Goal: Transaction & Acquisition: Download file/media

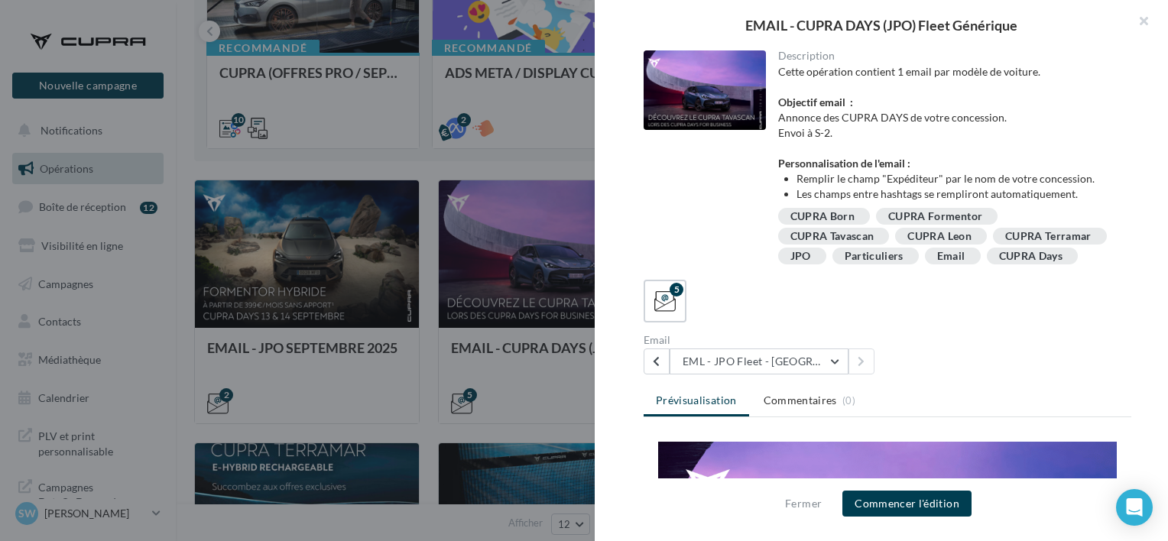
scroll to position [158, 0]
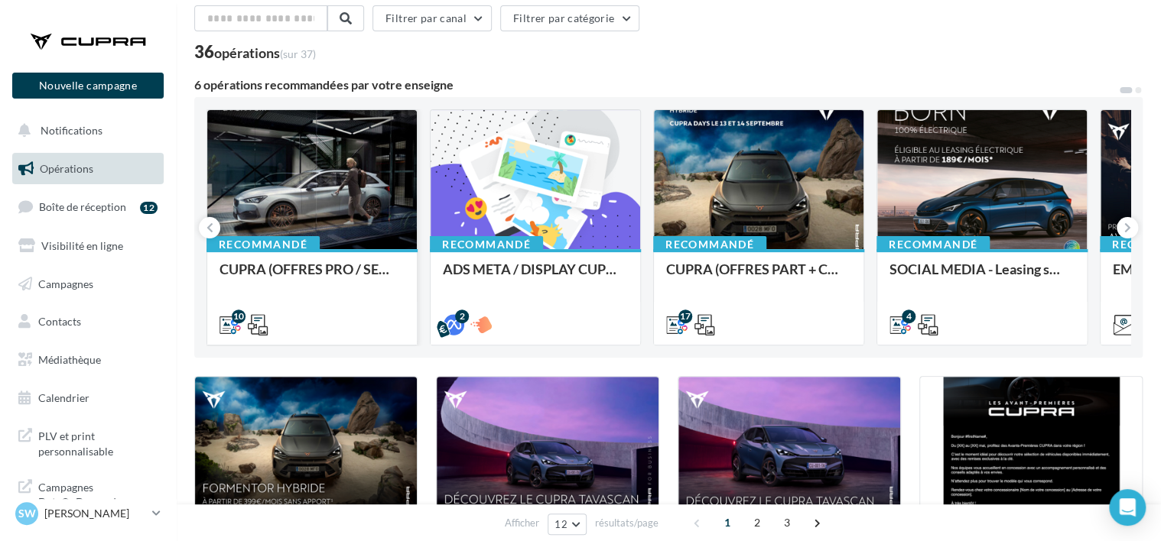
scroll to position [76, 0]
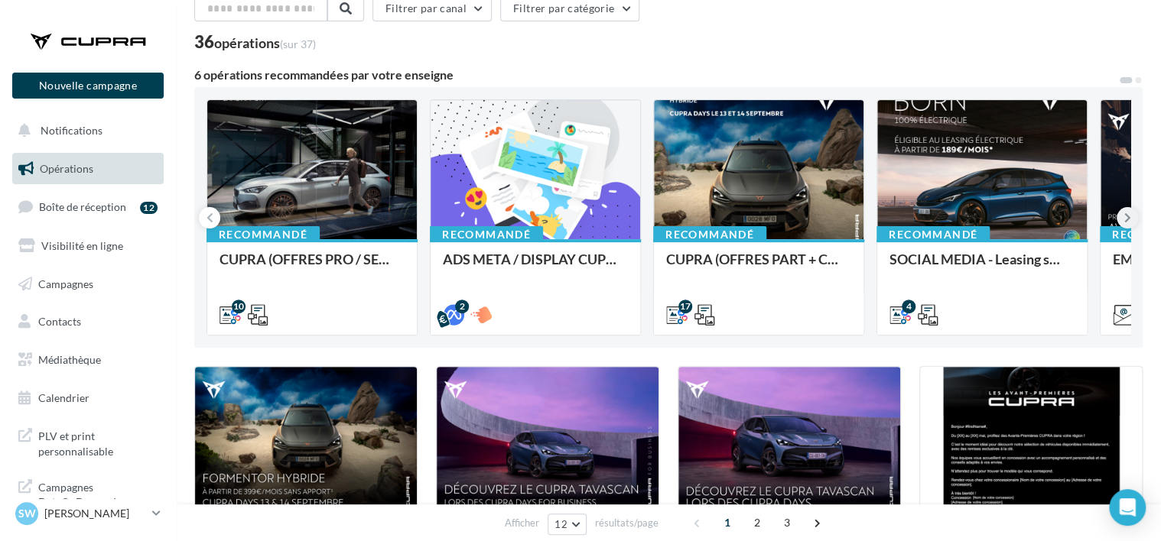
click at [1129, 217] on icon at bounding box center [1127, 217] width 7 height 15
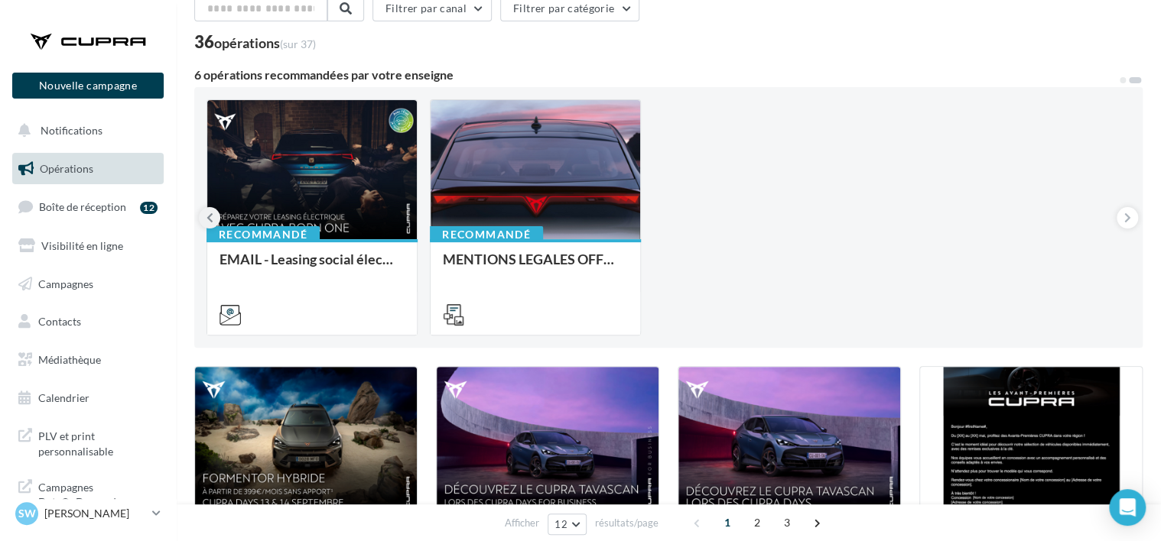
click at [205, 216] on button at bounding box center [209, 217] width 21 height 21
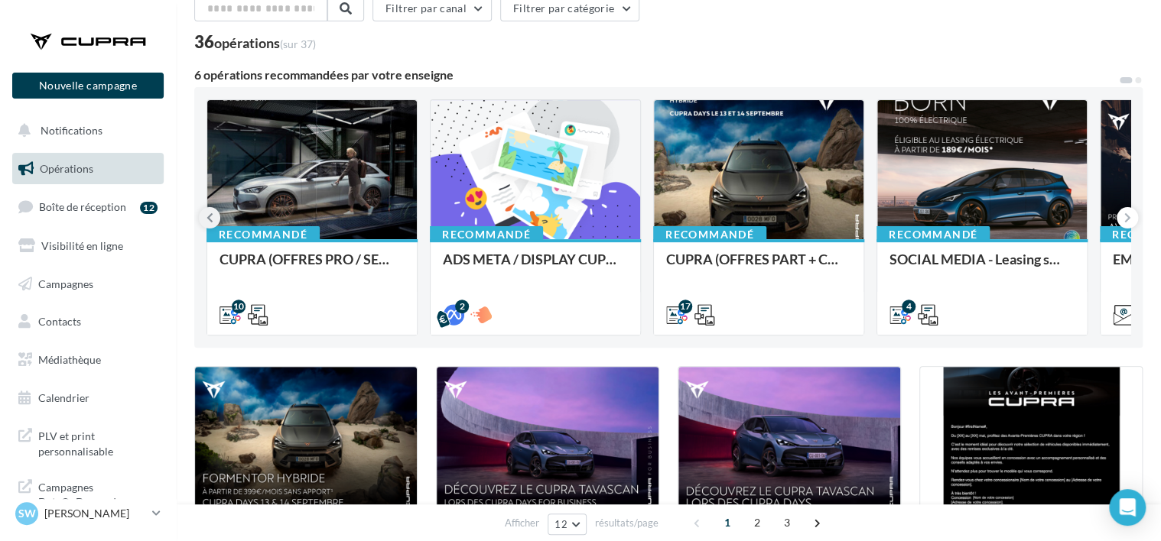
click at [204, 214] on button at bounding box center [209, 217] width 21 height 21
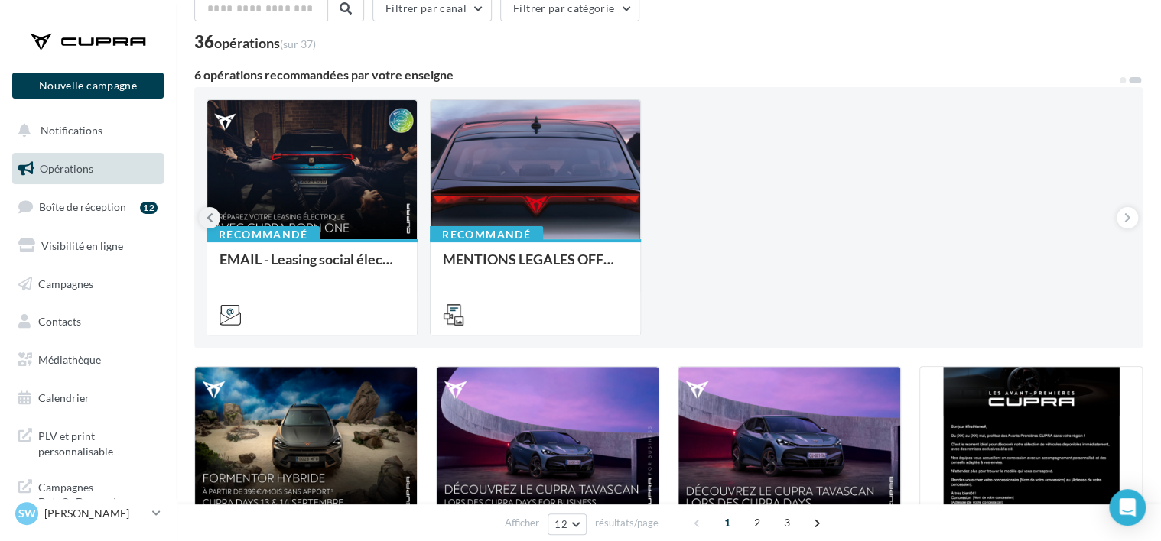
click at [204, 214] on button at bounding box center [209, 217] width 21 height 21
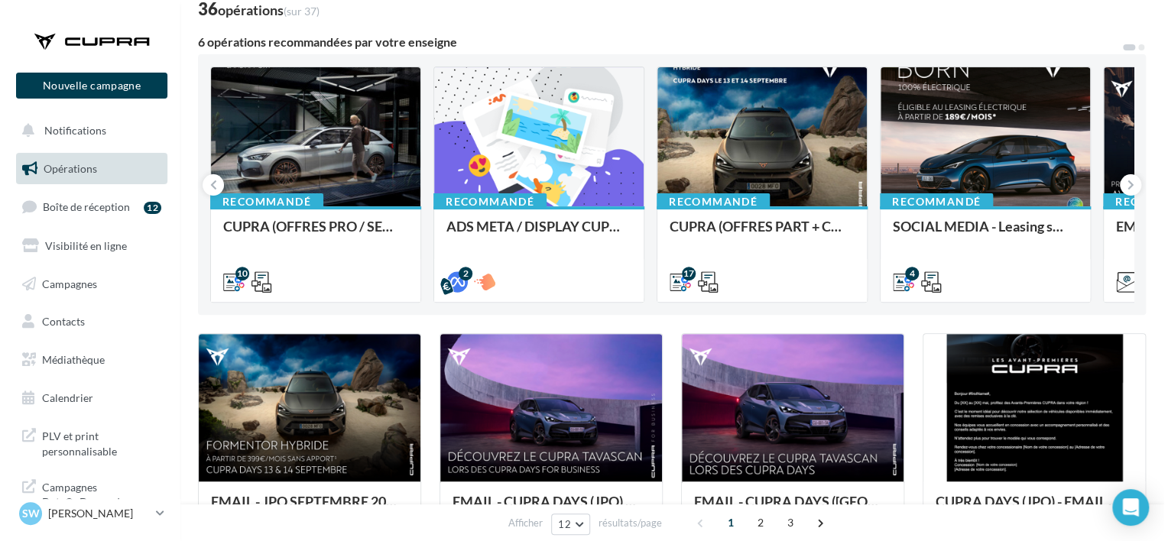
scroll to position [0, 0]
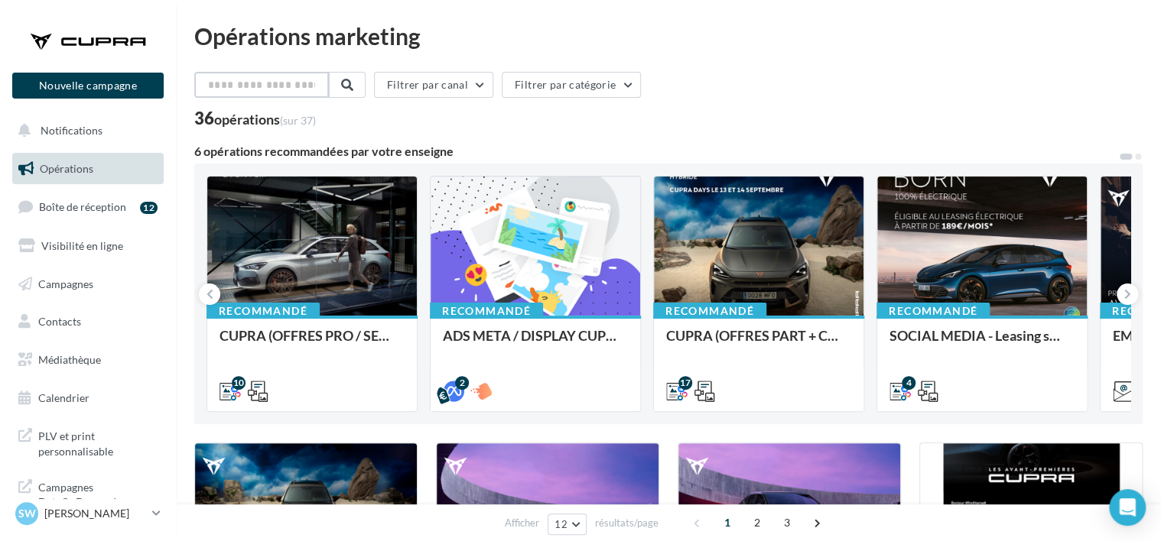
click at [218, 80] on input "text" at bounding box center [261, 85] width 135 height 26
type input "*"
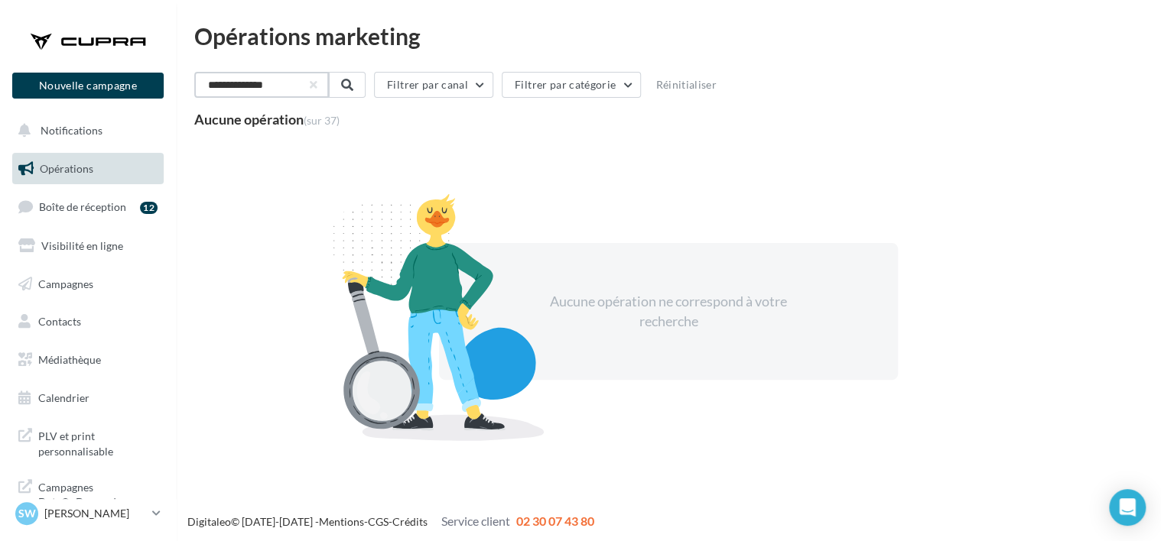
type input "**********"
click at [80, 151] on ul "Opérations Boîte de réception 12 Visibilité en ligne Campagnes Contacts Mes cib…" at bounding box center [88, 284] width 164 height 274
click at [315, 86] on button "button" at bounding box center [312, 85] width 6 height 6
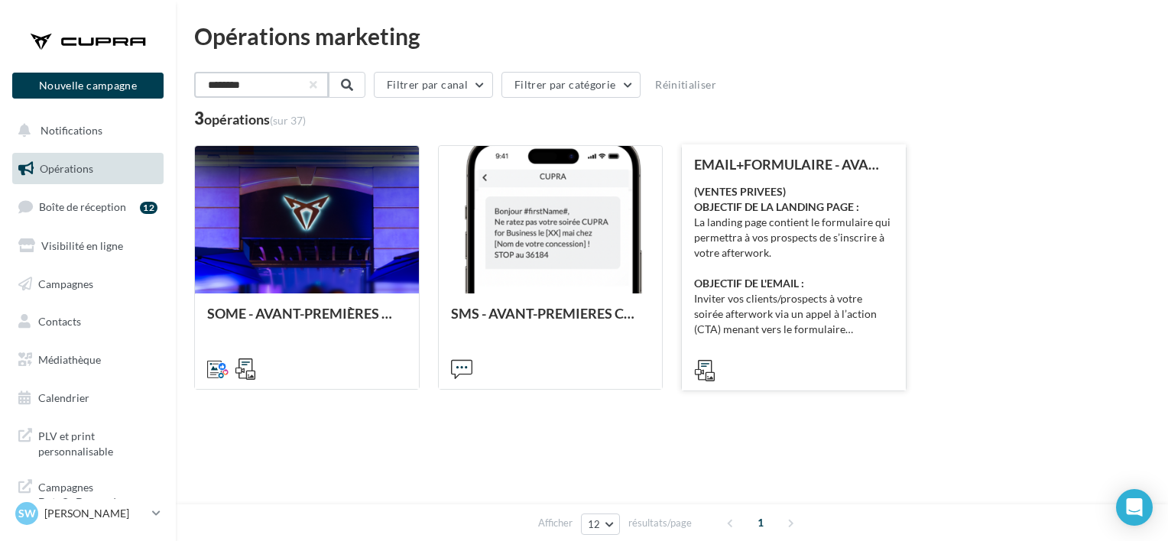
type input "********"
click at [841, 319] on div "(VENTES PRIVEES) OBJECTIF DE LA LANDING PAGE : La landing page contient le form…" at bounding box center [794, 260] width 200 height 153
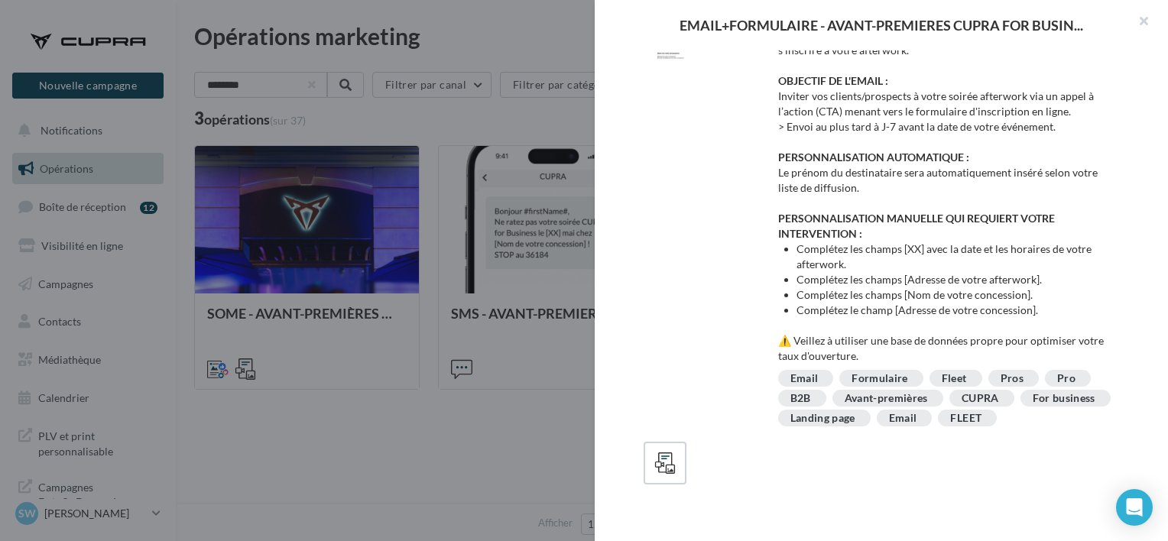
scroll to position [50, 0]
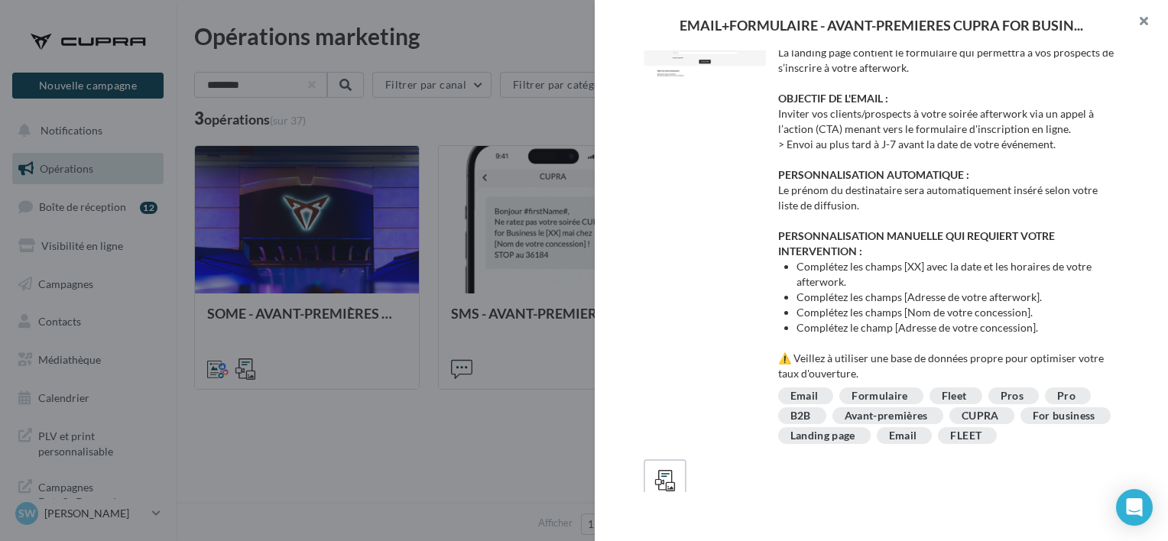
click at [1141, 25] on button "button" at bounding box center [1137, 23] width 61 height 46
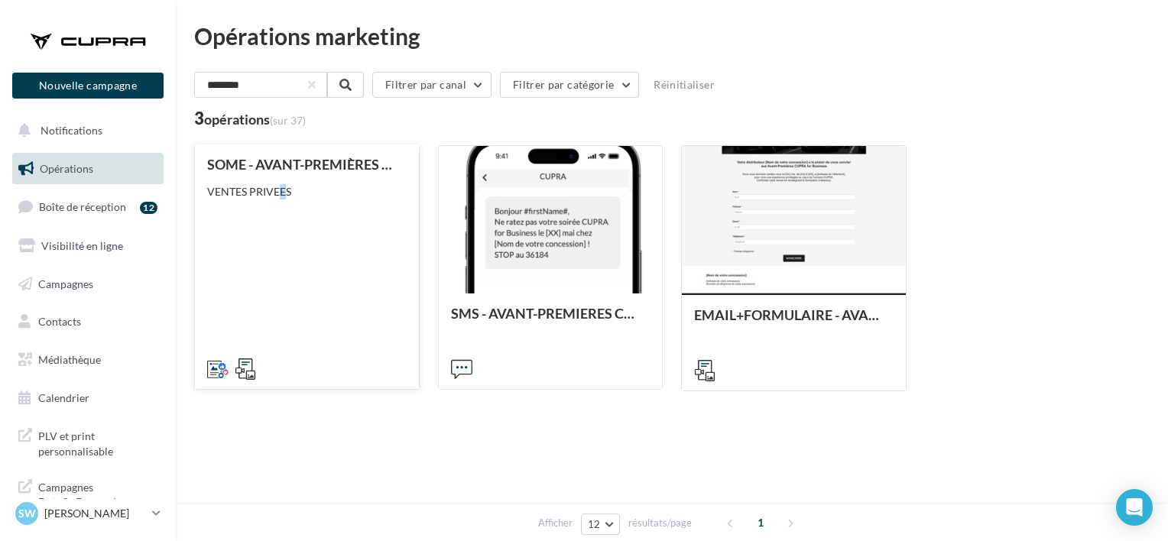
click at [294, 191] on div "VENTES PRIVEES" at bounding box center [307, 191] width 200 height 15
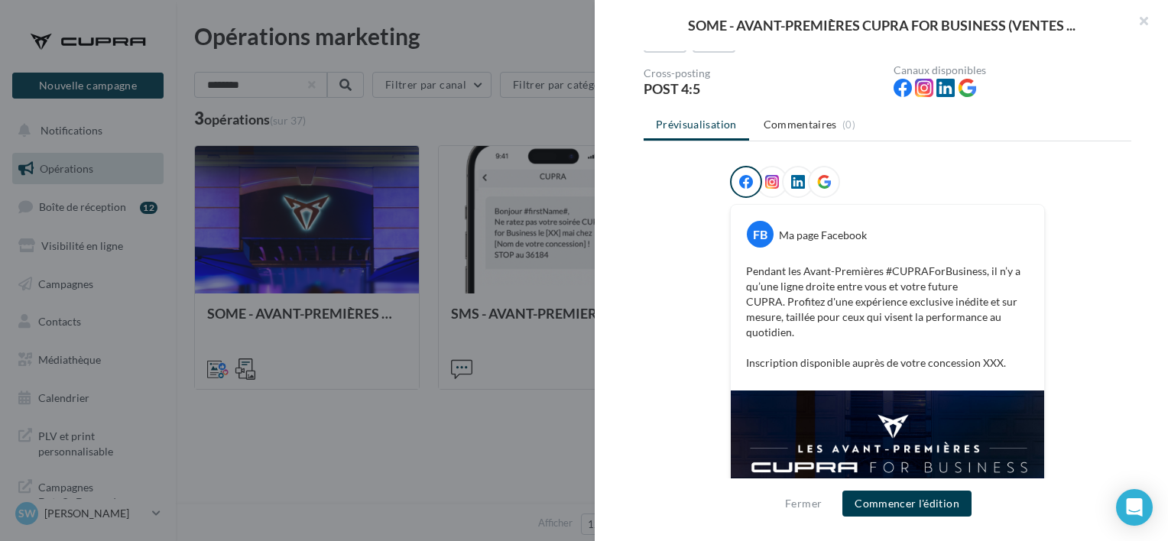
scroll to position [132, 0]
click at [489, 453] on div "SOME - AVANT-PREMIÈRES CUPRA FOR BUSINESS (VENTES ... Description VENTES PRIVEE…" at bounding box center [672, 453] width 956 height 0
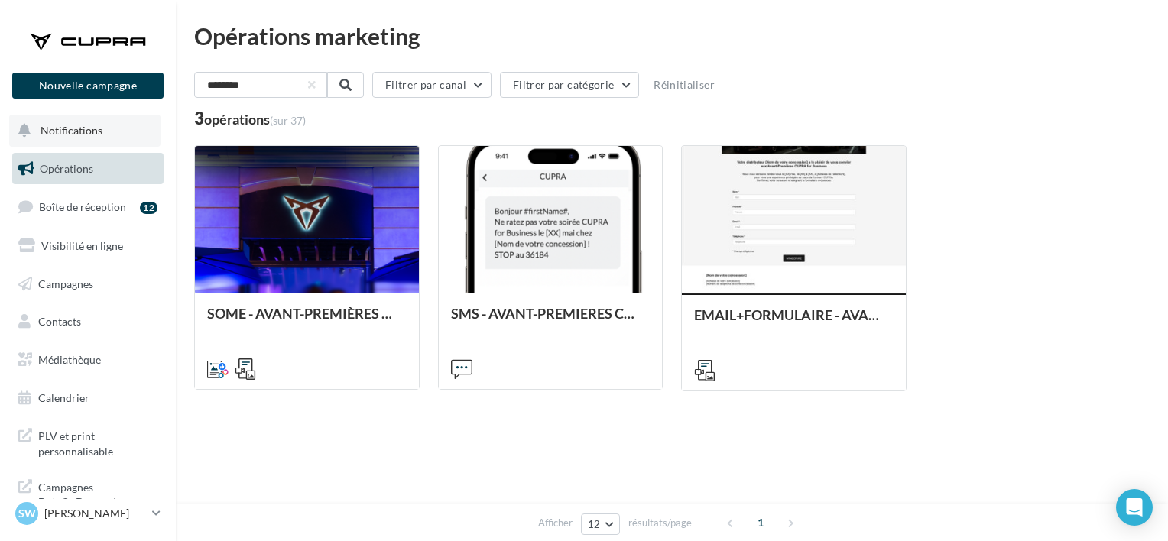
click at [95, 145] on button "Notifications" at bounding box center [84, 131] width 151 height 32
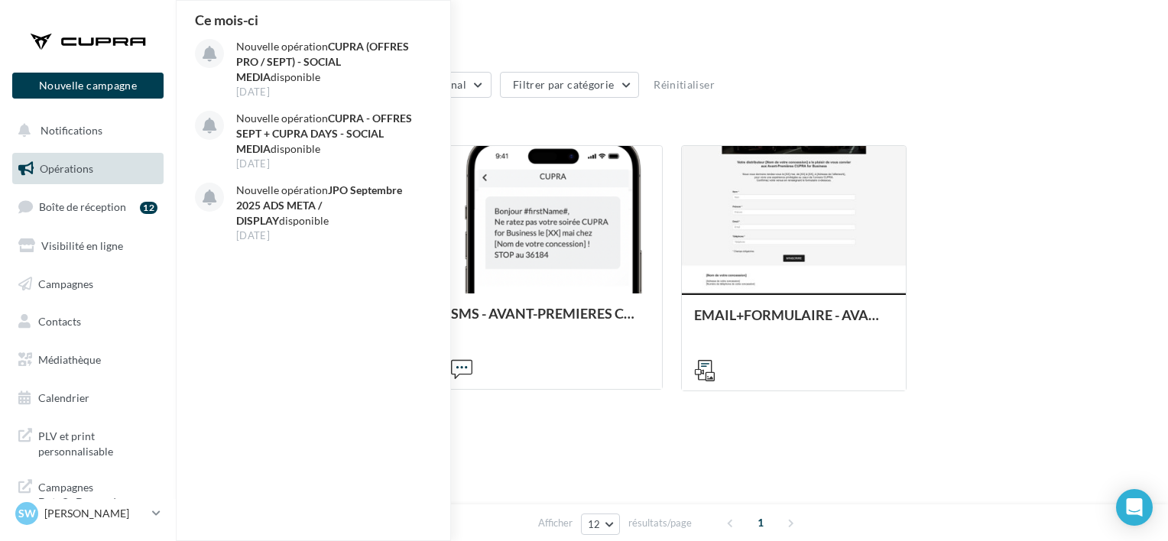
click at [44, 158] on link "Opérations" at bounding box center [88, 169] width 158 height 32
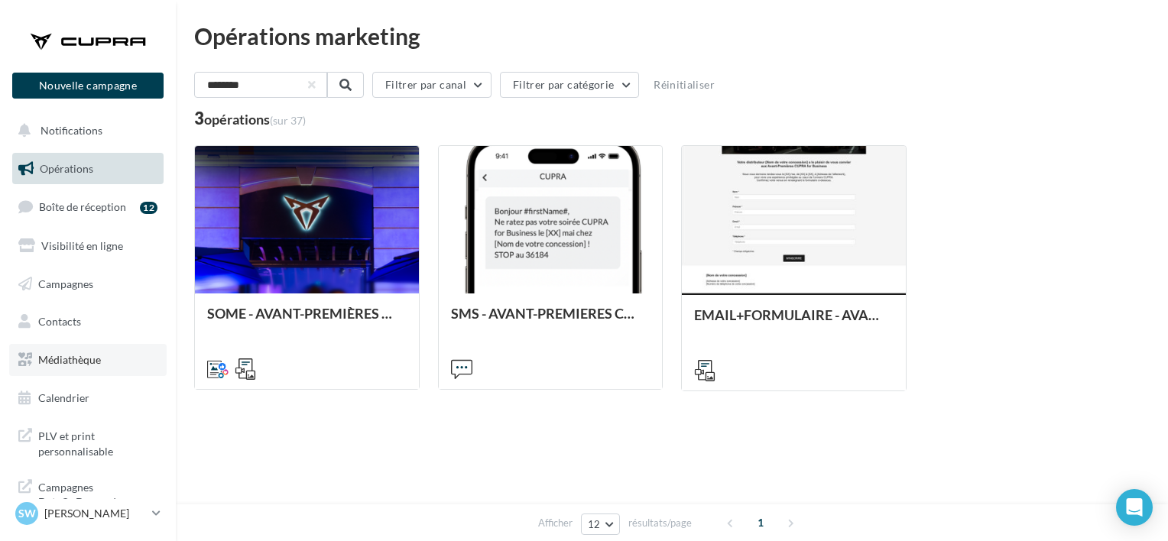
click at [89, 369] on link "Médiathèque" at bounding box center [88, 360] width 158 height 32
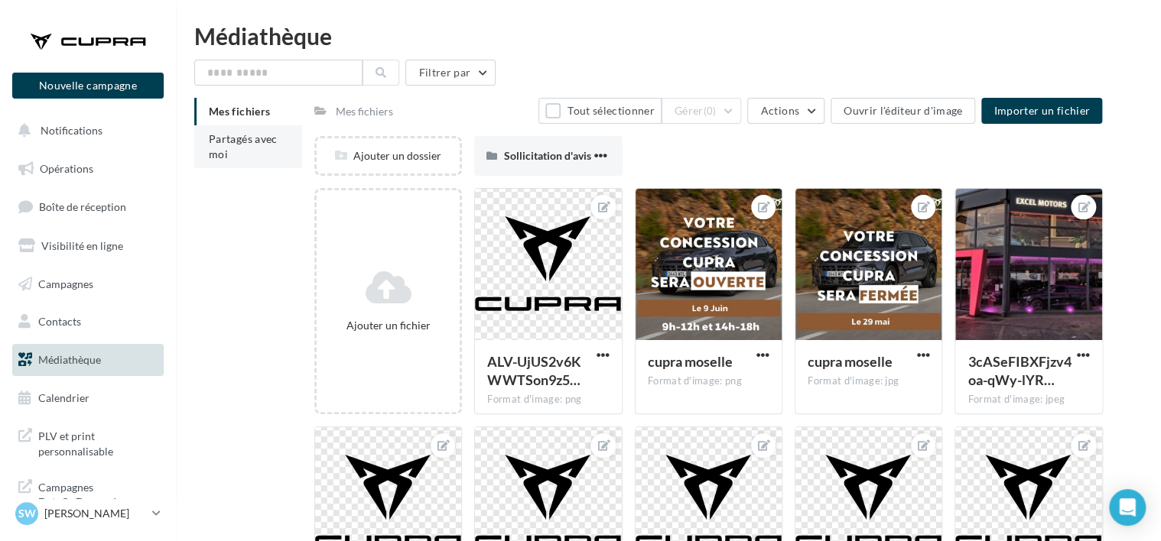
click at [202, 151] on li "Partagés avec moi" at bounding box center [248, 146] width 108 height 43
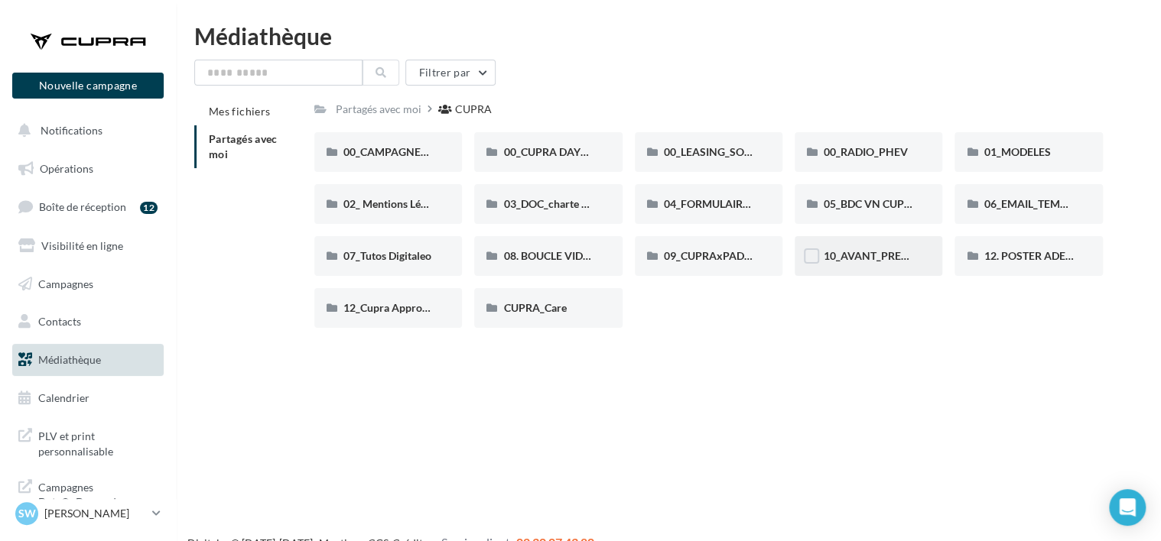
click at [904, 251] on span "10_AVANT_PREMIÈRES_CUPRA (VENTES PRIVEES)" at bounding box center [949, 255] width 250 height 13
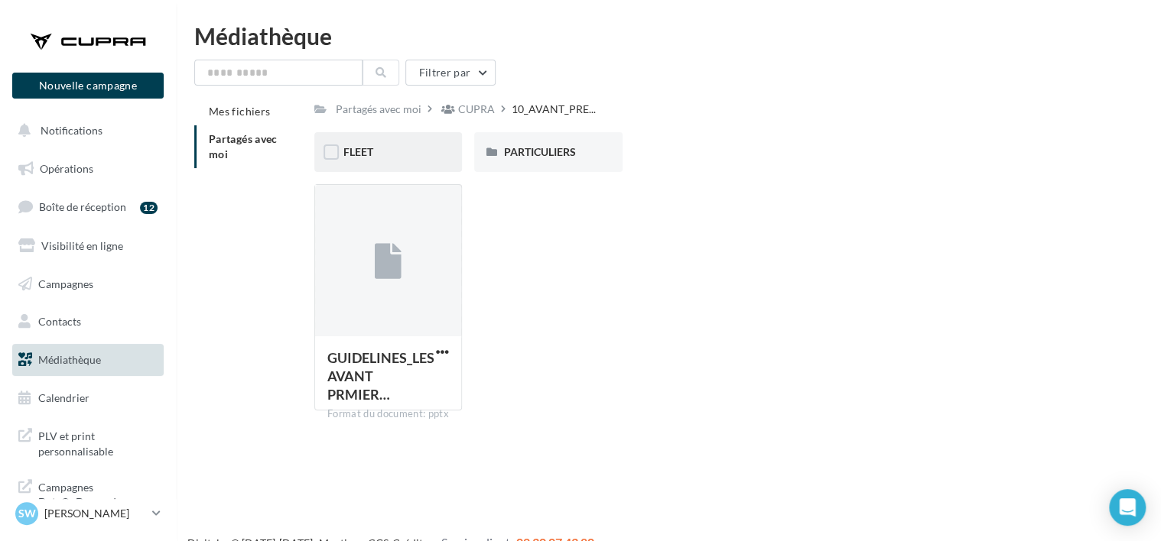
click at [359, 135] on div "FLEET" at bounding box center [388, 152] width 148 height 40
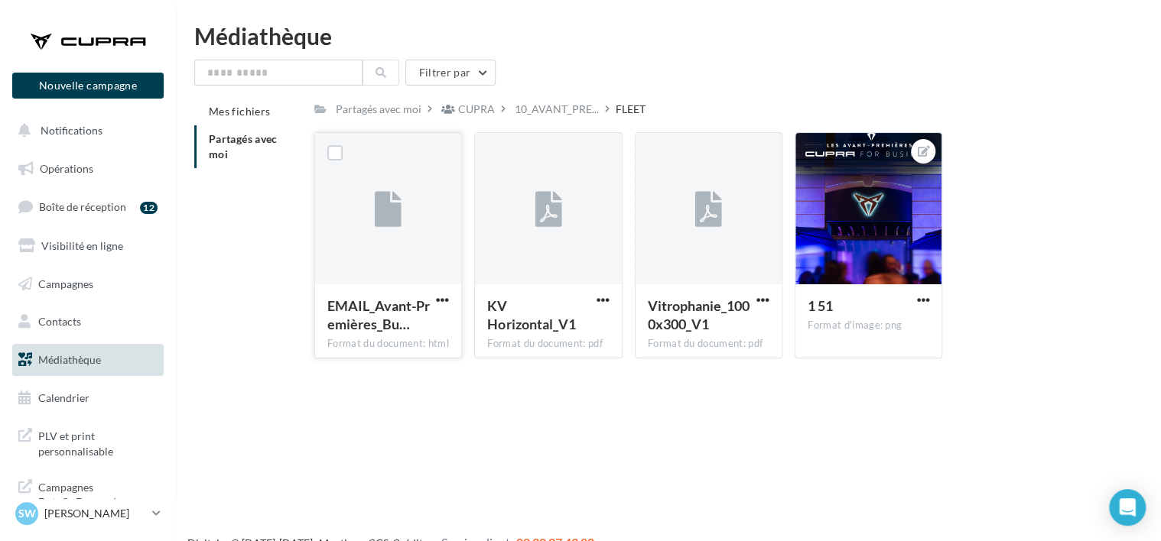
click at [423, 284] on div "EMAIL_Avant-Premières_Bu… Format du document: html" at bounding box center [388, 320] width 146 height 72
click at [1049, 307] on div "EMAIL_Avant-Premières_Bu… Format du document: html EMAIL_Avant-Premières_Busi…" at bounding box center [714, 251] width 801 height 239
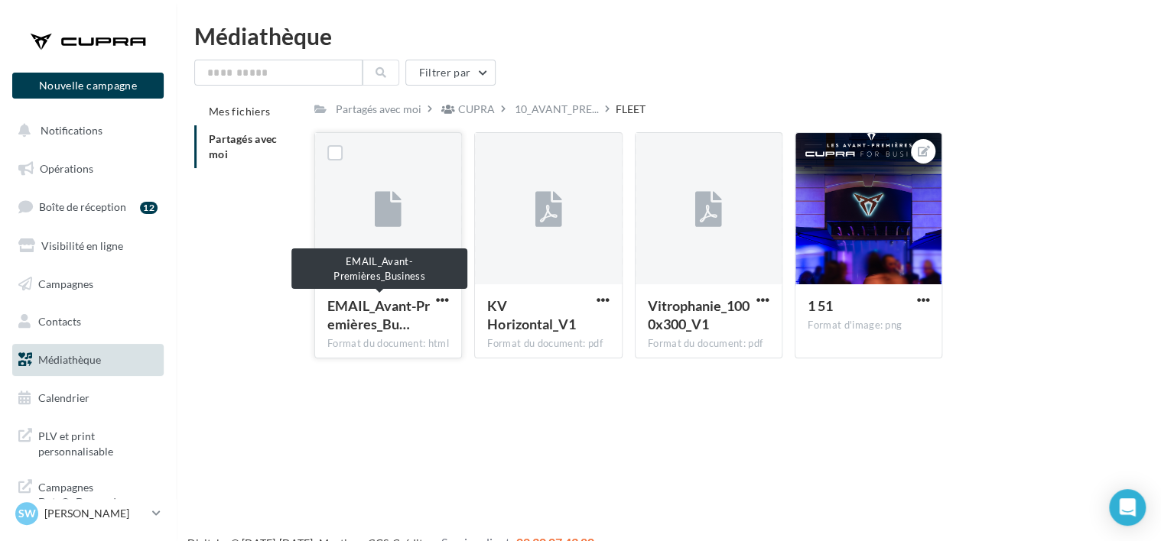
click at [427, 315] on div "EMAIL_Avant-Premières_Bu…" at bounding box center [378, 315] width 103 height 37
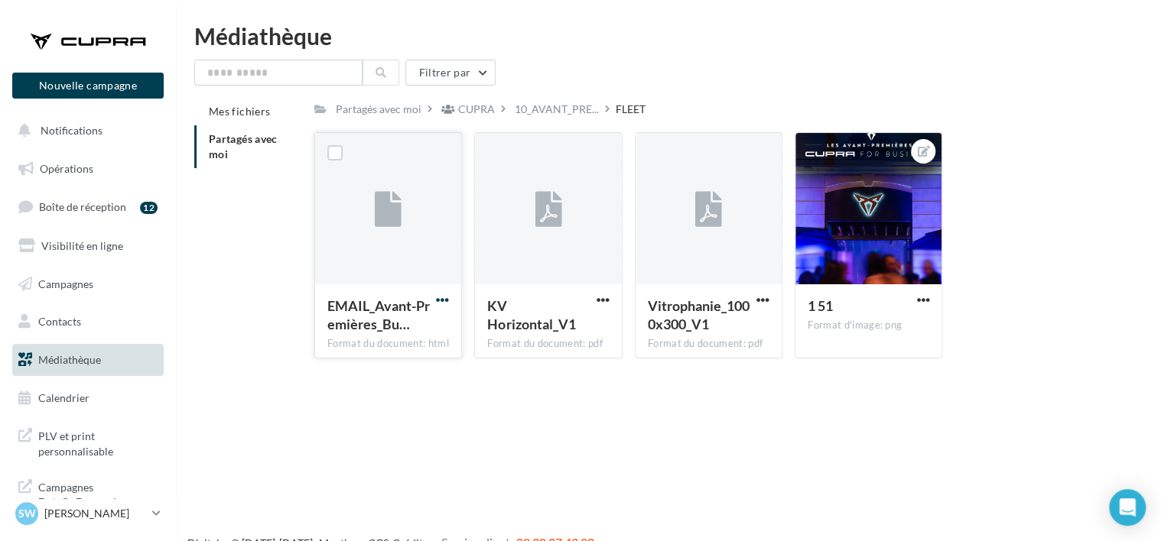
click at [447, 303] on span "button" at bounding box center [442, 300] width 13 height 13
click at [401, 271] on div at bounding box center [388, 209] width 146 height 153
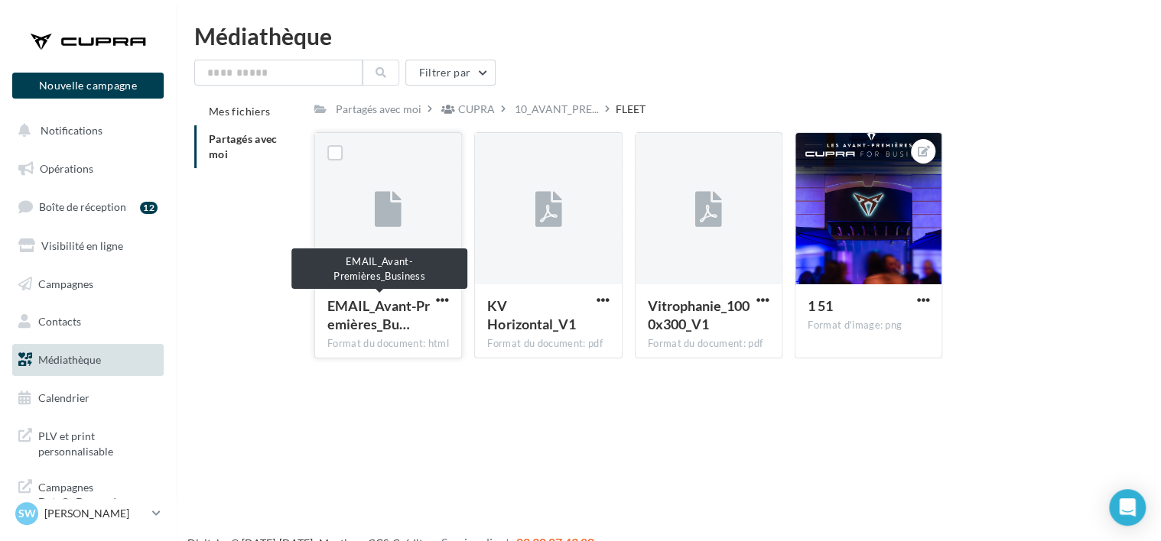
click at [401, 317] on span "EMAIL_Avant-Premières_Bu…" at bounding box center [378, 314] width 102 height 35
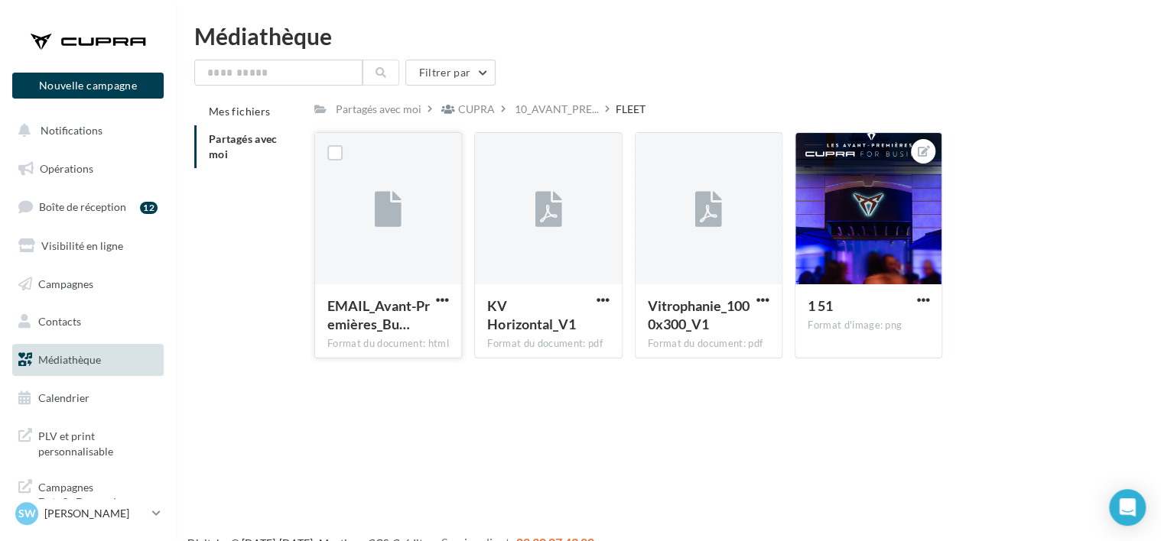
click at [454, 303] on div "EMAIL_Avant-Premières_Bu… Format du document: html" at bounding box center [388, 320] width 146 height 72
click at [444, 300] on span "button" at bounding box center [442, 300] width 13 height 13
click at [407, 330] on button "Télécharger" at bounding box center [375, 330] width 153 height 40
